Goal: Check status: Check status

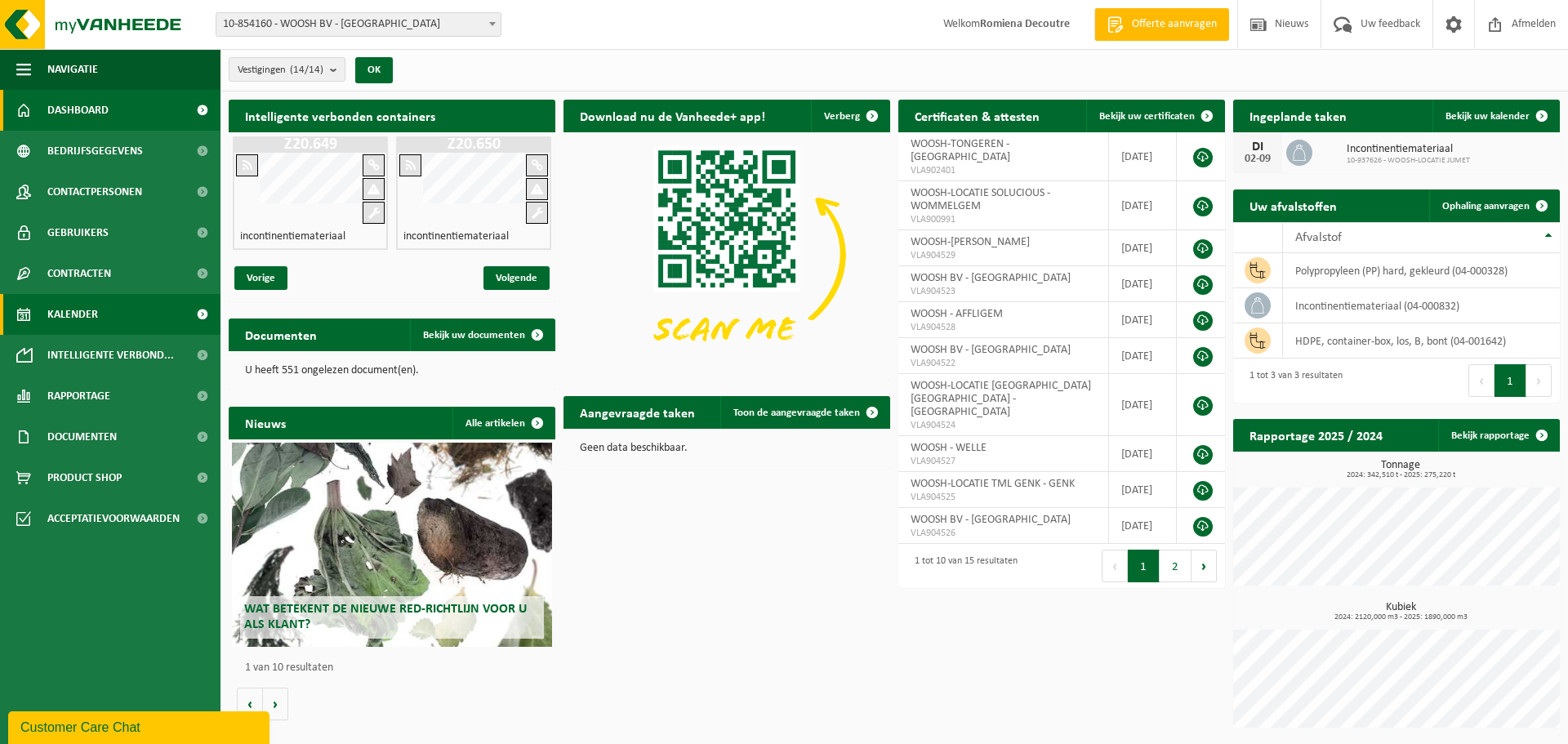
click at [131, 313] on link "Kalender" at bounding box center [110, 315] width 221 height 40
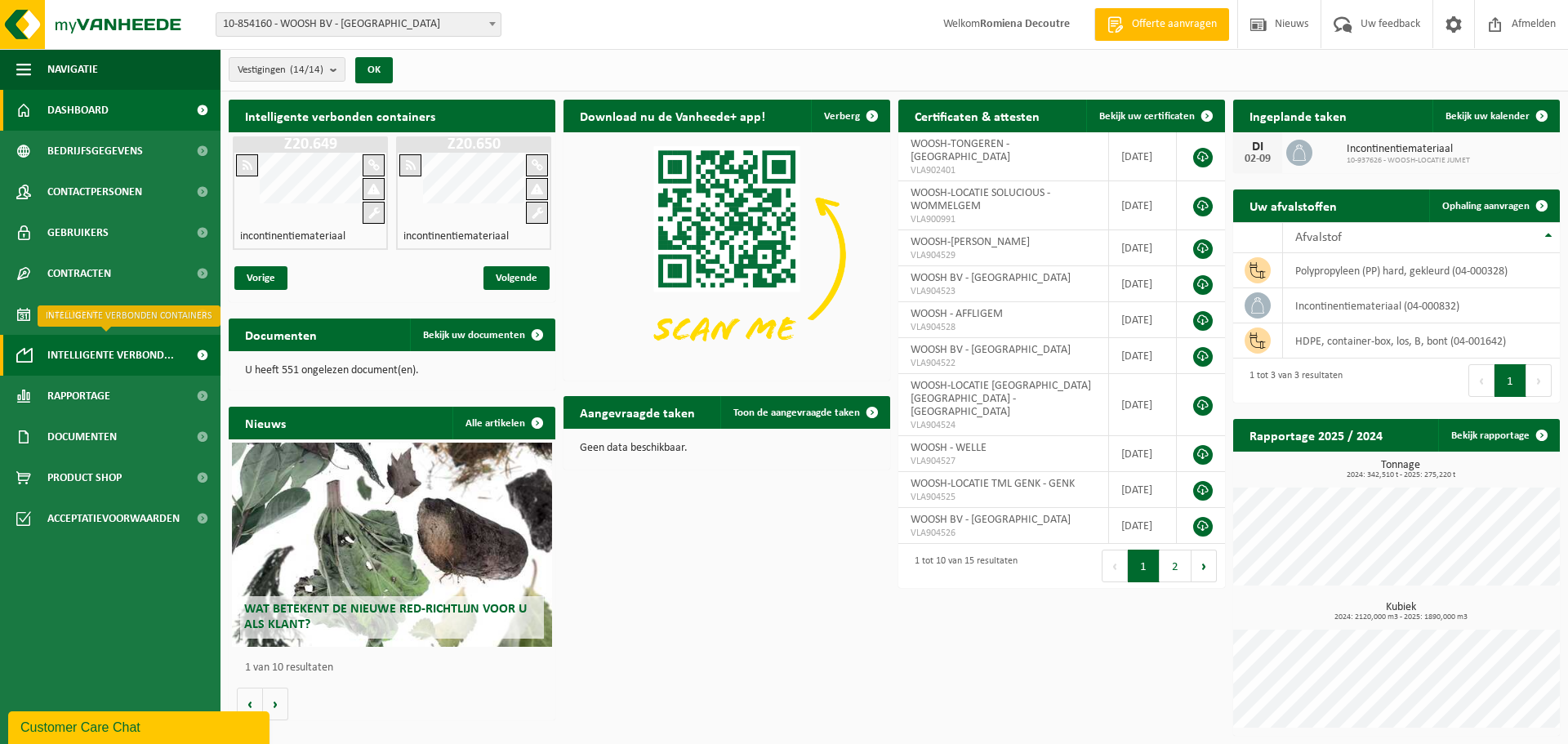
click at [142, 358] on span "Intelligente verbond..." at bounding box center [111, 355] width 127 height 40
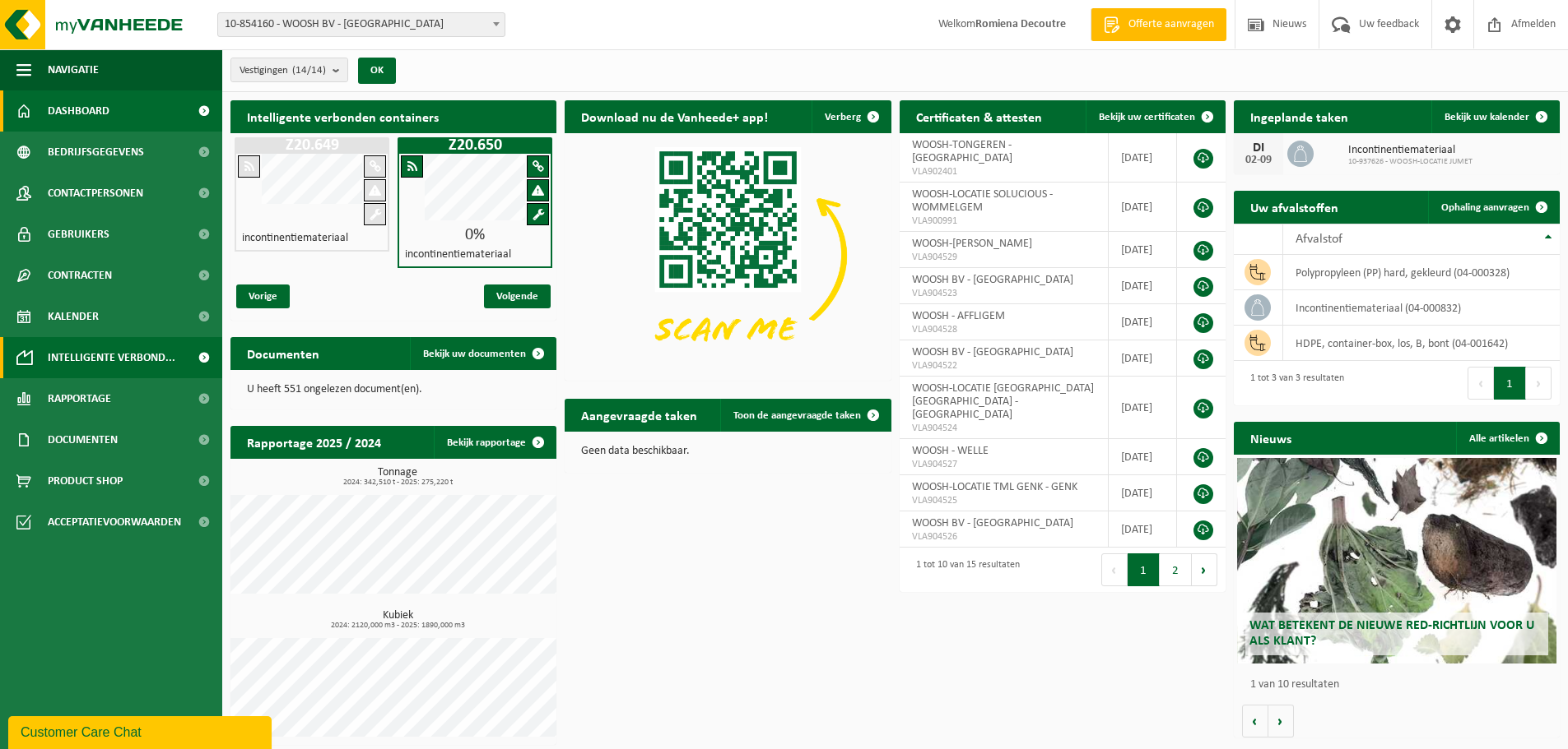
click at [181, 356] on link "Intelligente verbond..." at bounding box center [111, 357] width 222 height 41
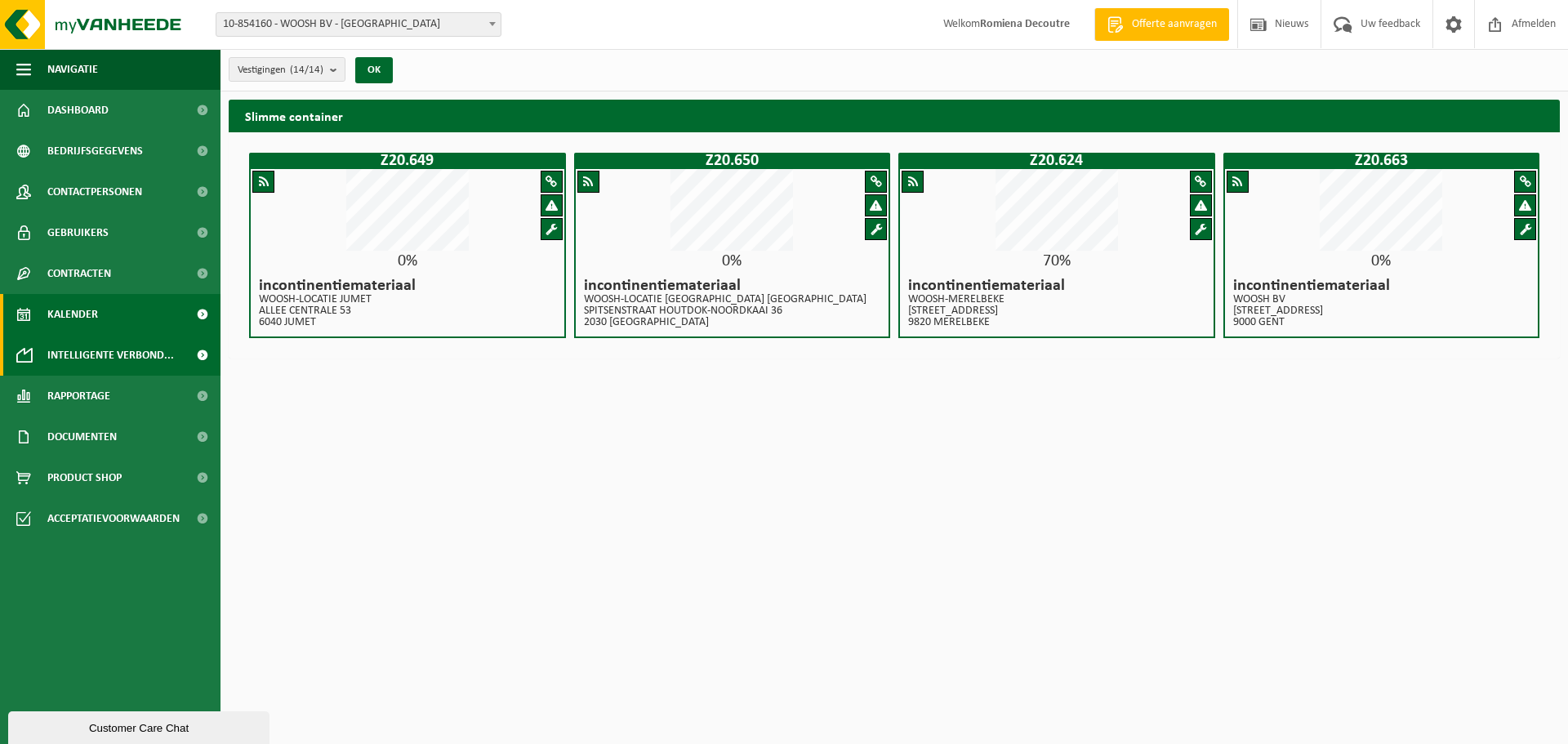
click at [119, 307] on link "Kalender" at bounding box center [110, 315] width 221 height 40
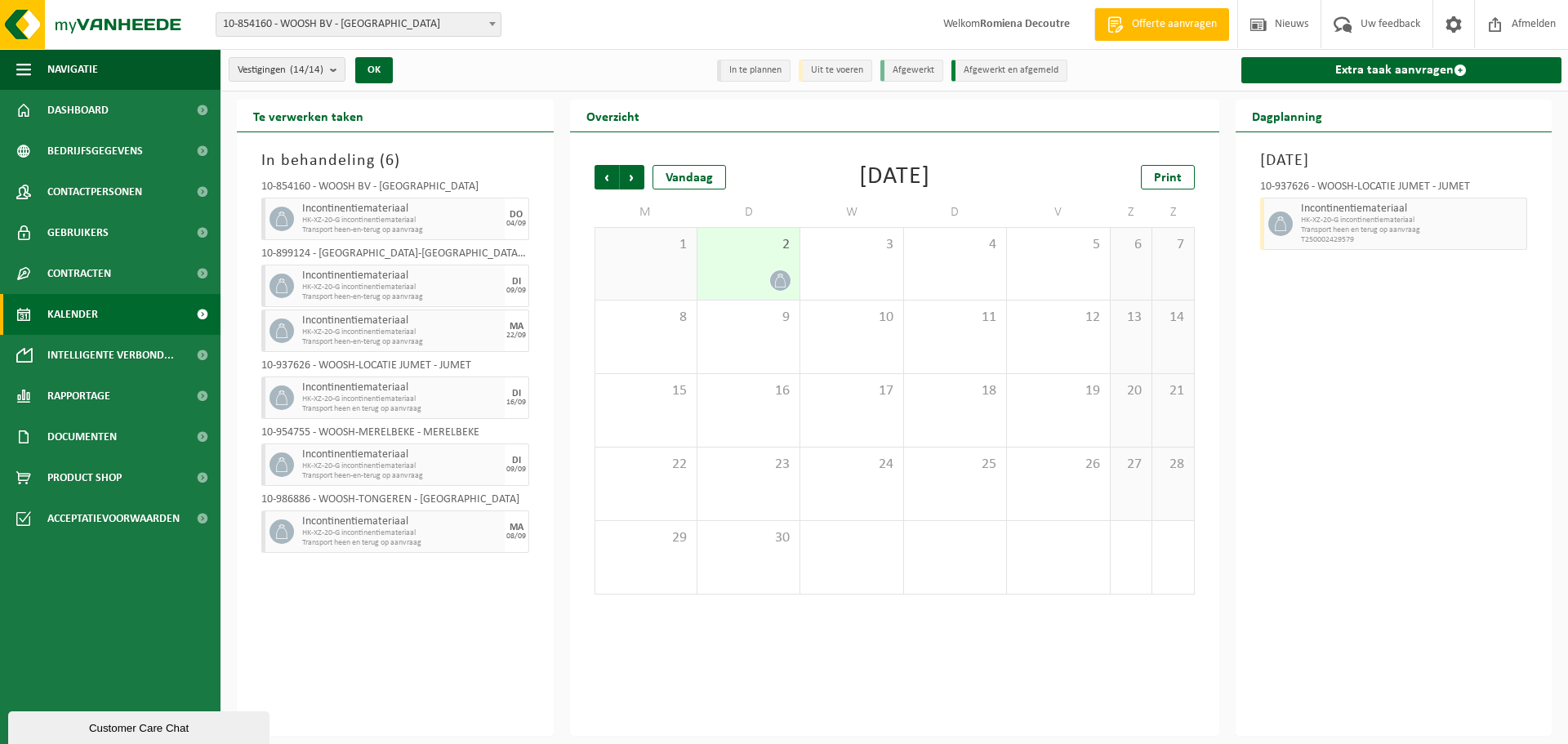
click at [1289, 214] on span at bounding box center [1280, 223] width 25 height 25
click at [790, 280] on span at bounding box center [780, 280] width 20 height 20
click at [1290, 207] on div at bounding box center [1278, 223] width 37 height 52
click at [1417, 173] on div "10-937626 - WOOSH-LOCATIE JUMET - JUMET Incontinentiemateriaal HK-XZ-20-G incon…" at bounding box center [1393, 212] width 284 height 79
click at [789, 282] on span at bounding box center [780, 280] width 20 height 20
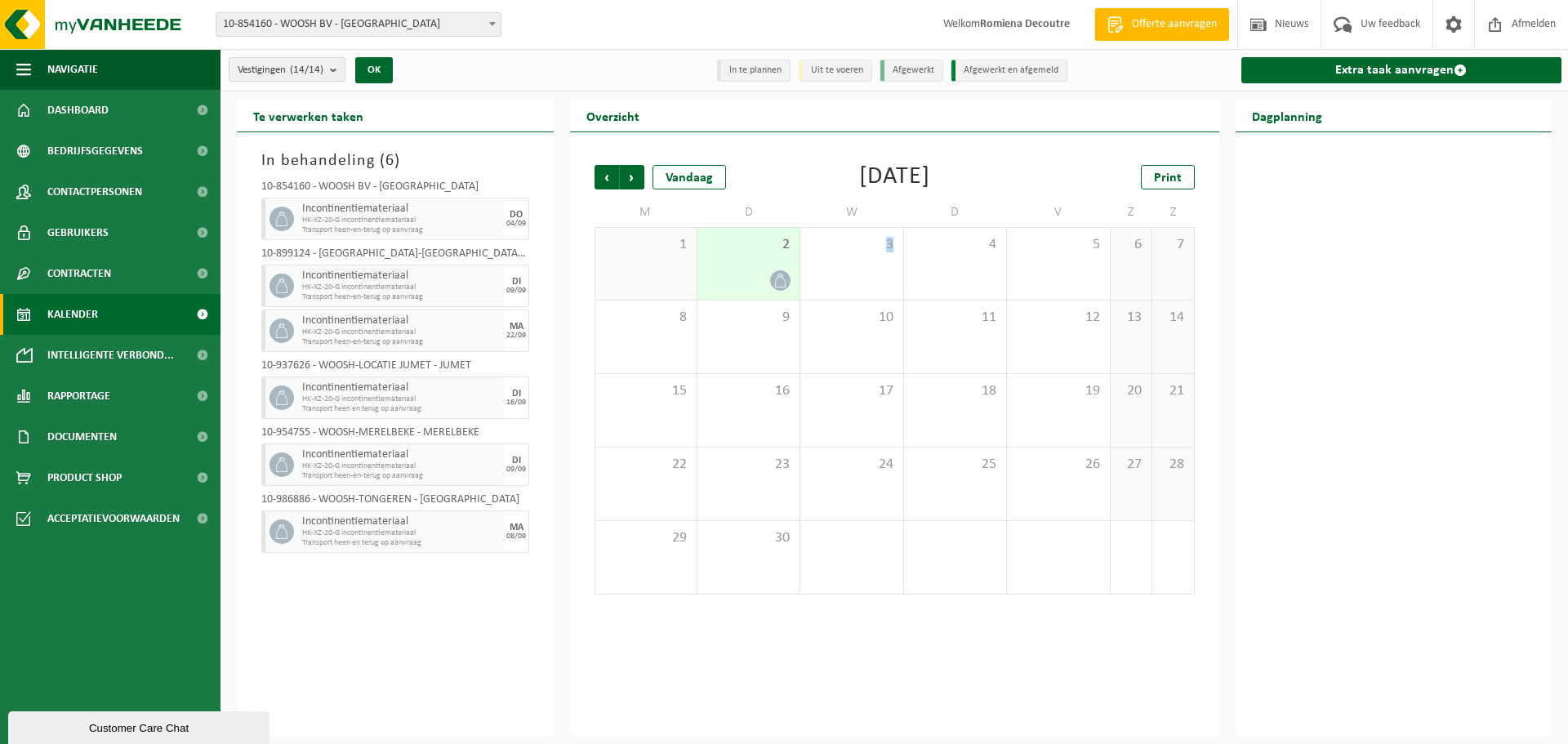
click at [789, 282] on span at bounding box center [780, 280] width 20 height 20
click at [1256, 487] on div "Dinsdag 2 september 2025 10-937626 - WOOSH-LOCATIE JUMET - JUMET Incontinentiem…" at bounding box center [1393, 434] width 317 height 604
click at [699, 176] on div "Vandaag" at bounding box center [689, 177] width 74 height 25
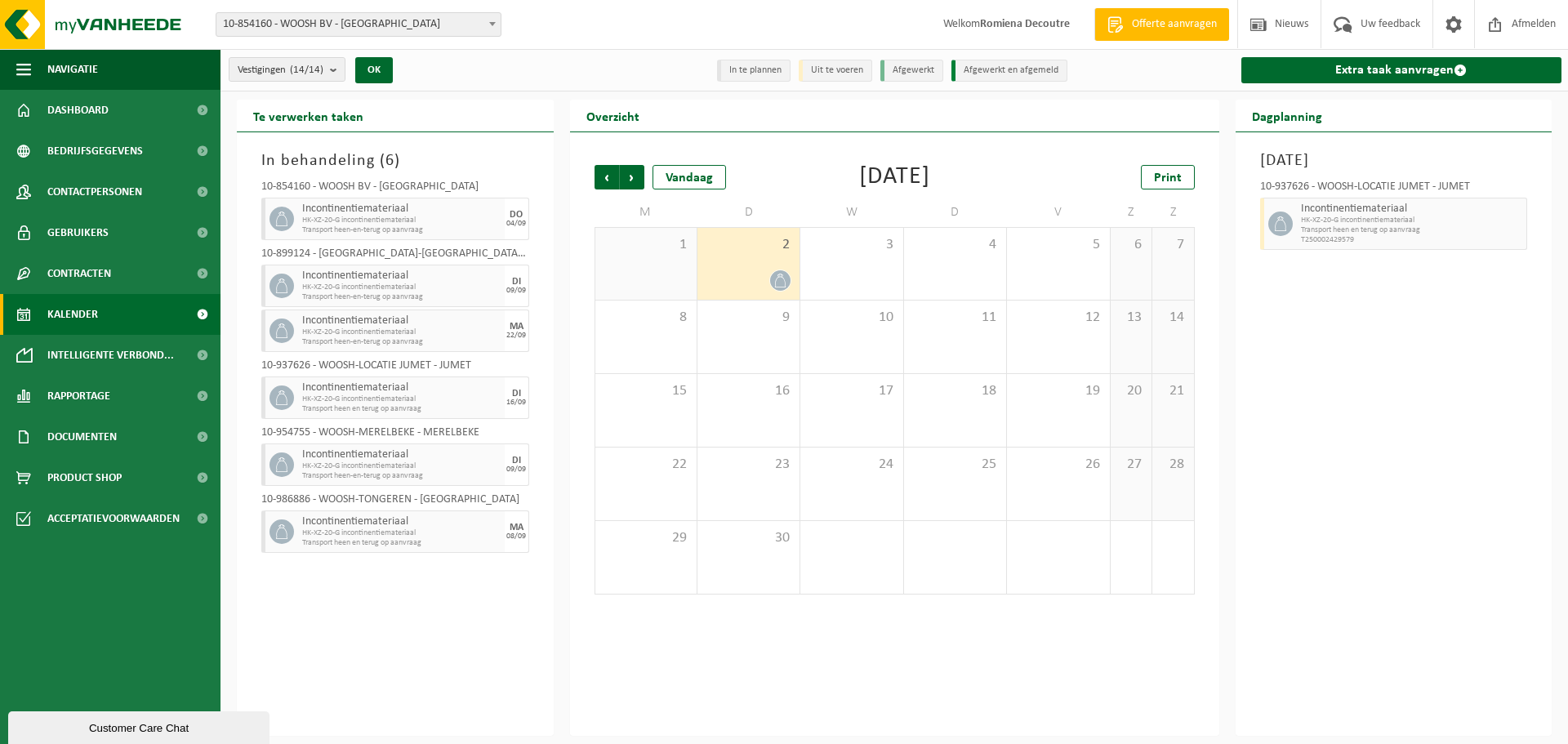
click at [777, 280] on icon at bounding box center [780, 280] width 11 height 14
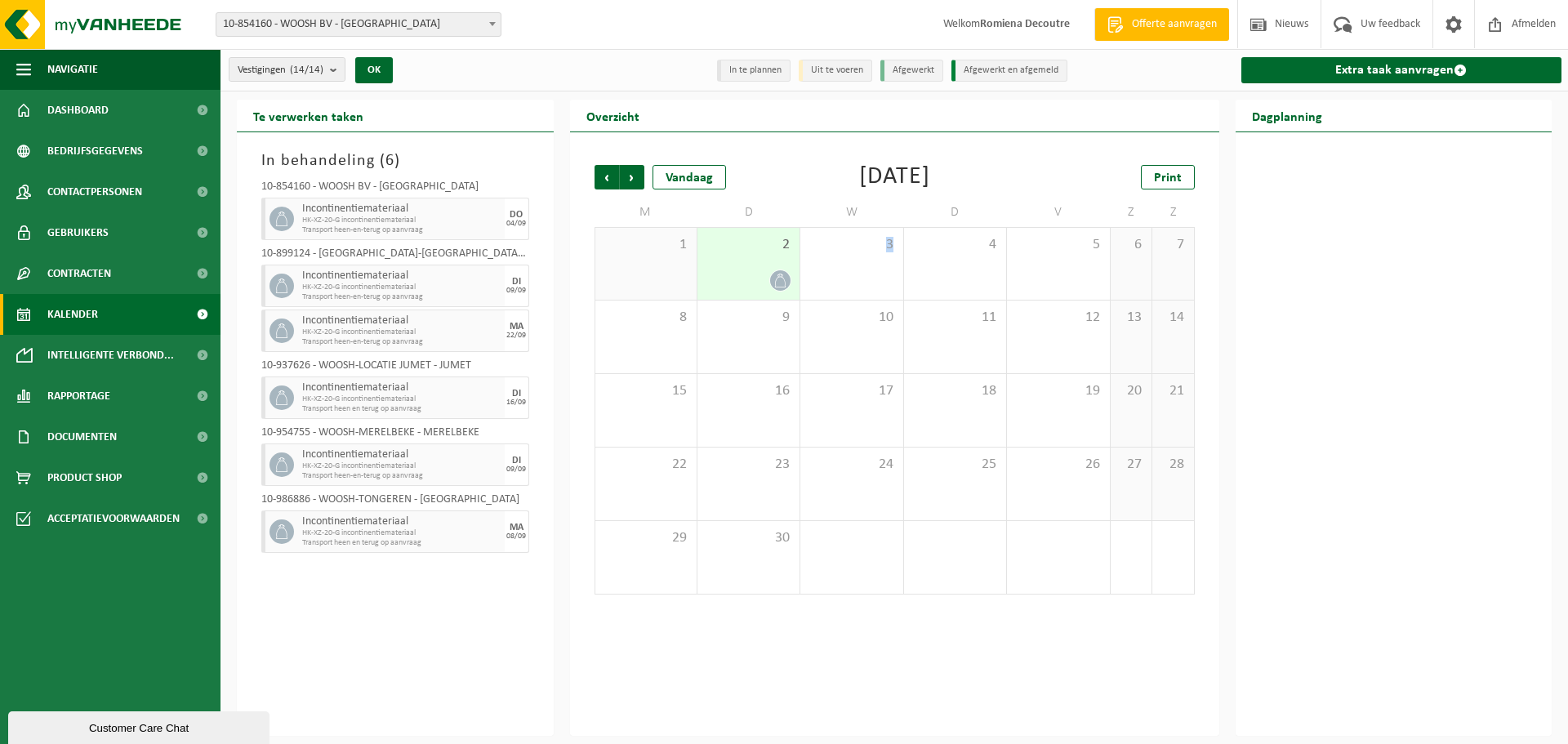
click at [777, 280] on icon at bounding box center [780, 280] width 11 height 14
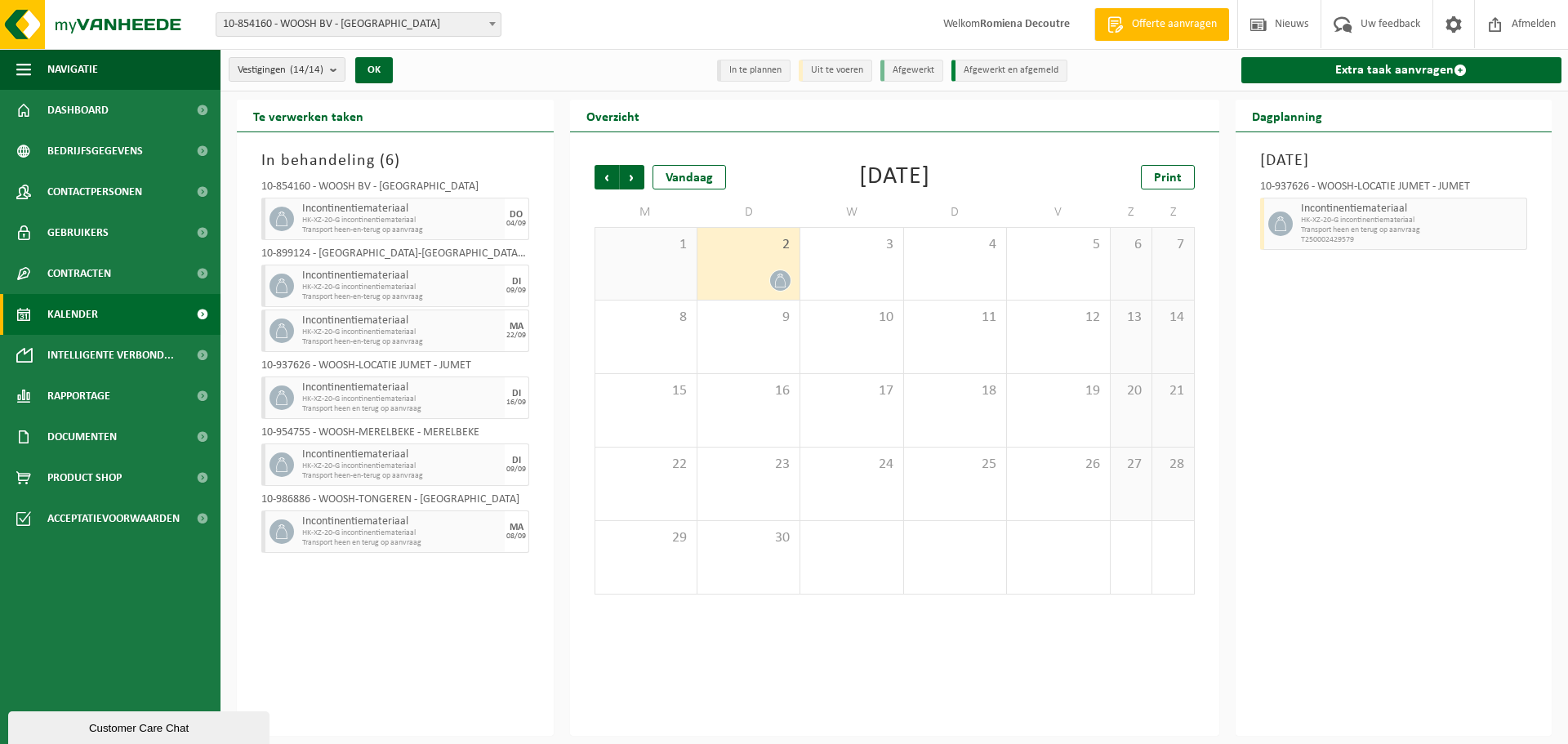
click at [777, 280] on icon at bounding box center [780, 280] width 11 height 14
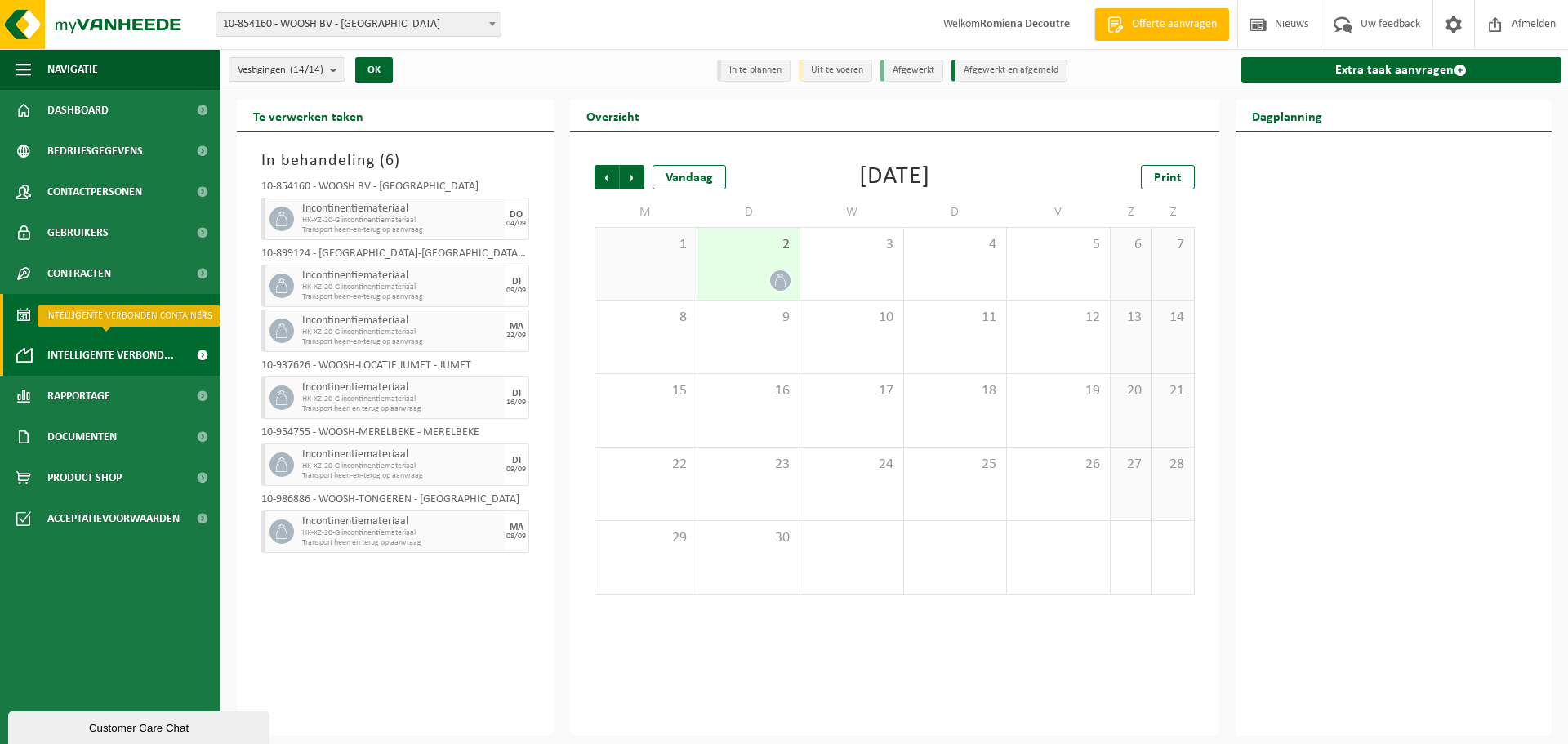
click at [104, 348] on span "Intelligente verbond..." at bounding box center [111, 355] width 127 height 40
